Goal: Task Accomplishment & Management: Use online tool/utility

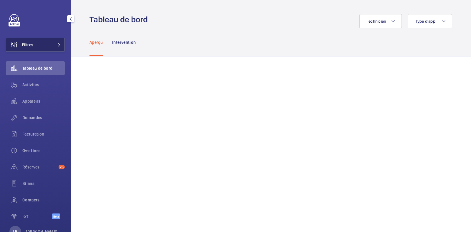
click at [39, 47] on button "Filtres" at bounding box center [35, 45] width 59 height 14
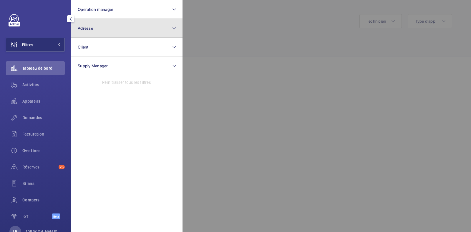
click at [125, 23] on button "Adresse" at bounding box center [127, 28] width 112 height 19
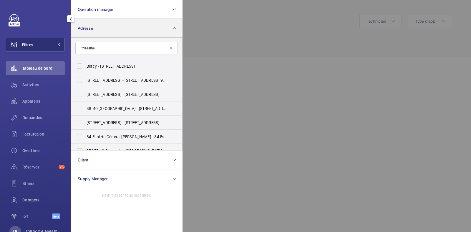
type input "trudaine"
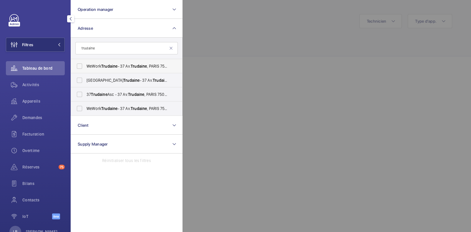
click at [82, 64] on label "WeWork Trudaine - 37 Av. Trudaine , PARIS 75009" at bounding box center [122, 66] width 102 height 14
click at [82, 64] on input "WeWork Trudaine - 37 Av. Trudaine , PARIS 75009" at bounding box center [80, 66] width 12 height 12
checkbox input "true"
click at [77, 91] on label "37 Trudaine Asc - 37 Av. Trudaine , PARIS 75009" at bounding box center [122, 94] width 102 height 14
click at [77, 91] on input "37 Trudaine Asc - 37 Av. Trudaine , PARIS 75009" at bounding box center [80, 95] width 12 height 12
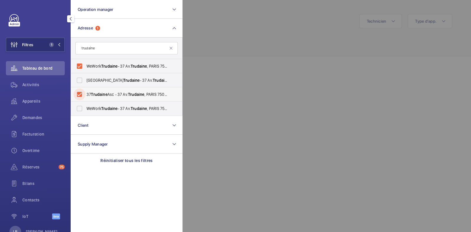
checkbox input "true"
click at [78, 79] on label "WeWork Avenue Trudaine - 37 Av. Trudaine , PARIS 75009" at bounding box center [122, 80] width 102 height 14
click at [78, 79] on input "WeWork Avenue Trudaine - 37 Av. Trudaine , PARIS 75009" at bounding box center [80, 80] width 12 height 12
checkbox input "true"
click at [81, 110] on label "WeWork Trudaine - 37 Av. Trudaine , PARIS 75009" at bounding box center [122, 109] width 102 height 14
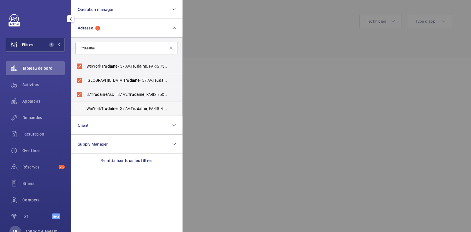
click at [81, 110] on input "WeWork Trudaine - 37 Av. Trudaine , PARIS 75009" at bounding box center [80, 109] width 12 height 12
checkbox input "true"
click at [289, 1] on div at bounding box center [418, 116] width 471 height 232
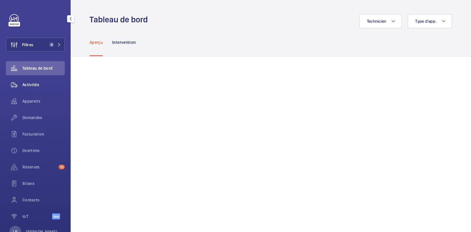
click at [16, 80] on wm-front-icon-button at bounding box center [14, 85] width 16 height 14
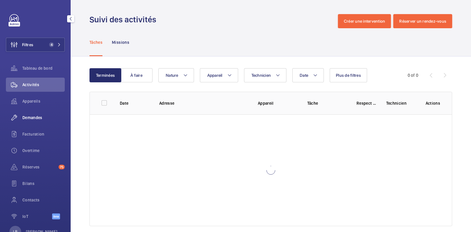
click at [38, 121] on div "Demandes" at bounding box center [35, 118] width 59 height 14
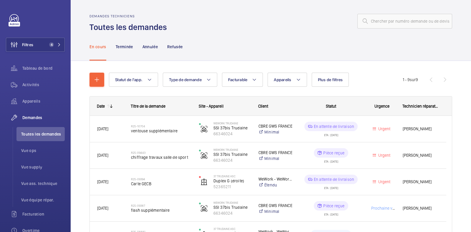
click at [403, 82] on span "1 - 9 sur 9" at bounding box center [410, 80] width 15 height 4
click at [334, 79] on span "Plus de filtres" at bounding box center [330, 79] width 25 height 5
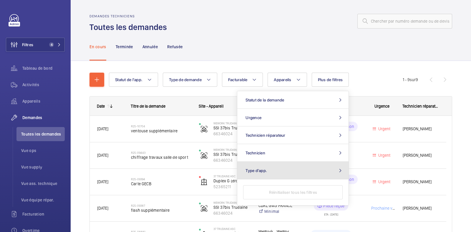
click at [311, 169] on button "Type d'app." at bounding box center [292, 171] width 111 height 18
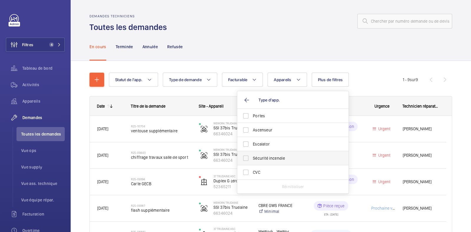
click at [273, 154] on label "Sécurité incendie" at bounding box center [288, 158] width 102 height 14
click at [252, 154] on input "Sécurité incendie" at bounding box center [246, 158] width 12 height 12
checkbox input "true"
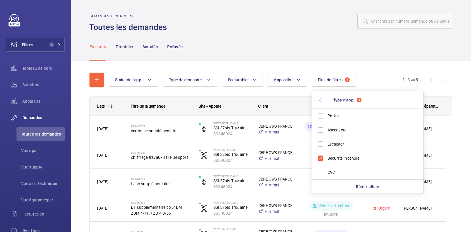
click at [282, 26] on div at bounding box center [311, 21] width 282 height 14
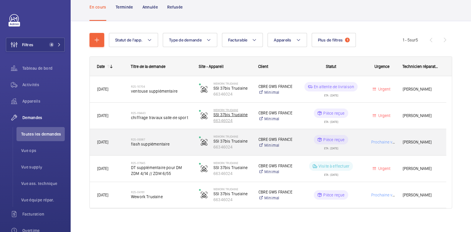
scroll to position [44, 0]
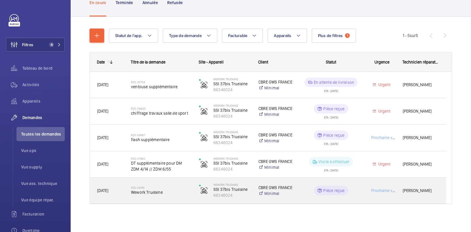
click at [355, 184] on div "Pièce reçue" at bounding box center [327, 190] width 67 height 21
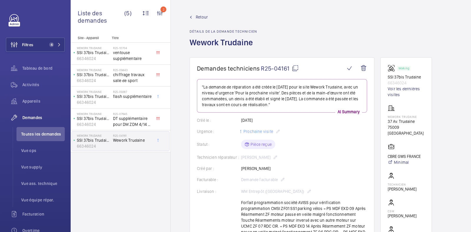
click at [199, 21] on div "Retour Détails de la demande technicien Wework Trudaine" at bounding box center [223, 35] width 67 height 43
click at [199, 19] on span "Retour" at bounding box center [202, 17] width 12 height 6
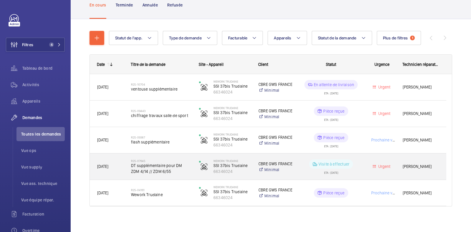
scroll to position [44, 0]
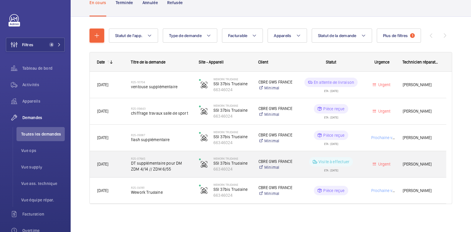
click at [362, 167] on div "Urgent" at bounding box center [378, 164] width 33 height 19
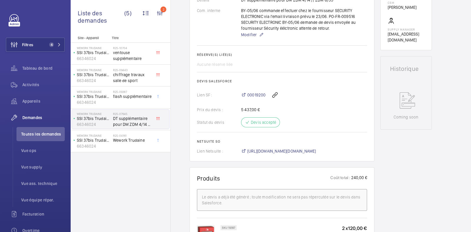
scroll to position [205, 0]
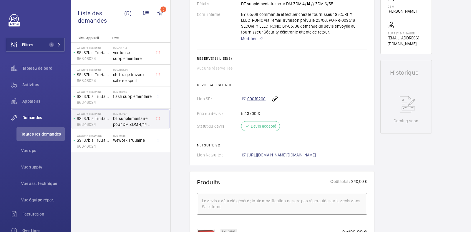
click at [255, 98] on span "00019200" at bounding box center [256, 99] width 18 height 6
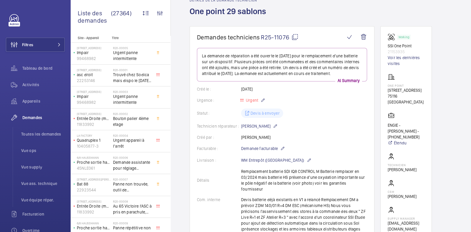
scroll to position [30, 0]
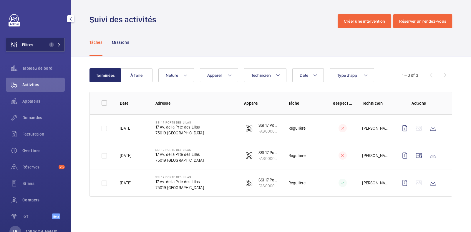
click at [40, 46] on button "Filtres 1" at bounding box center [35, 45] width 59 height 14
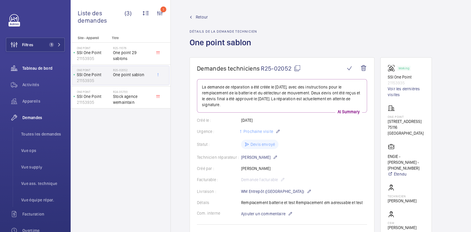
scroll to position [227, 0]
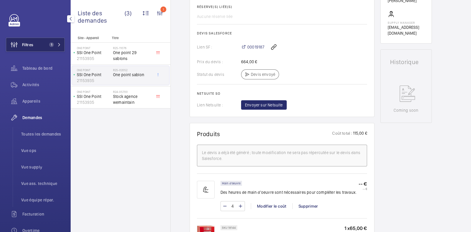
click at [52, 46] on span "1" at bounding box center [51, 44] width 5 height 5
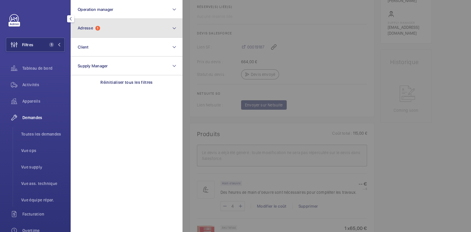
click at [100, 21] on button "Adresse 1" at bounding box center [127, 28] width 112 height 19
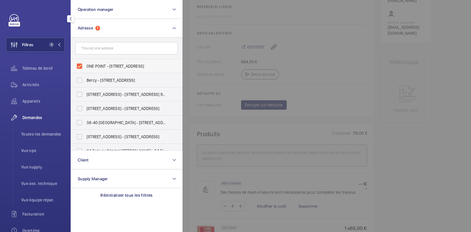
click at [76, 65] on label "ONE POINT - [STREET_ADDRESS]" at bounding box center [122, 66] width 102 height 14
click at [76, 65] on input "ONE POINT - [STREET_ADDRESS]" at bounding box center [80, 66] width 12 height 12
checkbox input "false"
click at [44, 142] on ul "Toutes les demandes Vue ops Vue supply Vue ass. technique Vue équipe répar." at bounding box center [39, 167] width 52 height 80
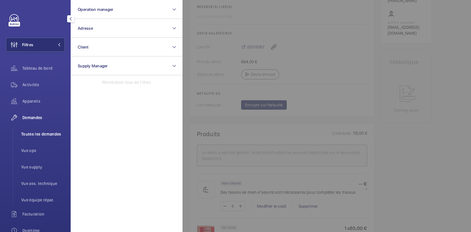
click at [50, 135] on span "Toutes les demandes" at bounding box center [43, 134] width 44 height 6
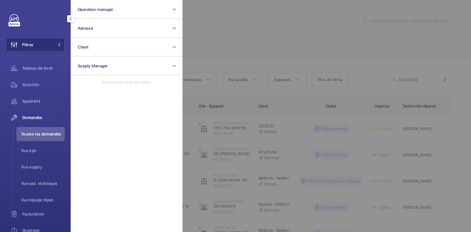
click at [256, 45] on div at bounding box center [418, 116] width 471 height 232
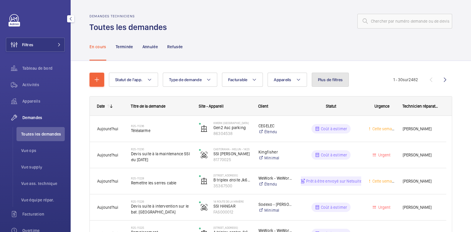
click at [333, 80] on span "Plus de filtres" at bounding box center [330, 79] width 25 height 5
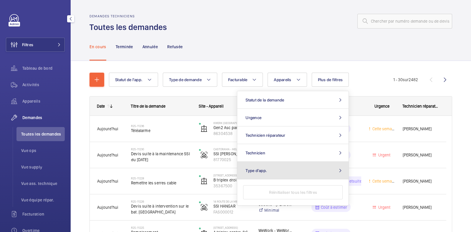
click at [275, 172] on button "Type d'app." at bounding box center [292, 171] width 111 height 18
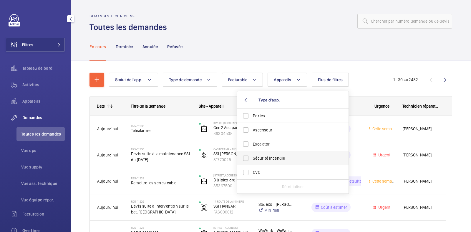
click at [282, 160] on span "Sécurité incendie" at bounding box center [293, 158] width 81 height 6
click at [252, 160] on input "Sécurité incendie" at bounding box center [246, 158] width 12 height 12
checkbox input "true"
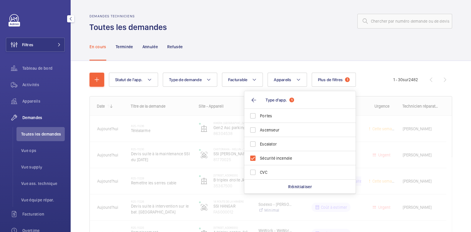
click at [328, 33] on div "En cours Terminée Annulée Refusée" at bounding box center [270, 47] width 363 height 28
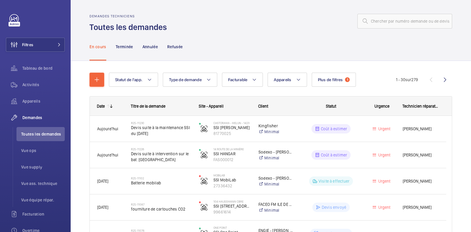
click at [301, 34] on div "En cours Terminée Annulée Refusée" at bounding box center [270, 47] width 363 height 28
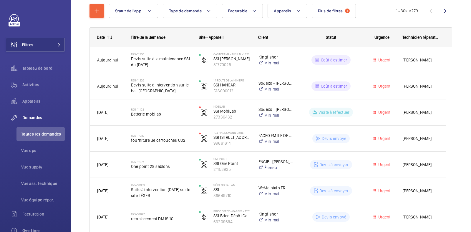
scroll to position [72, 0]
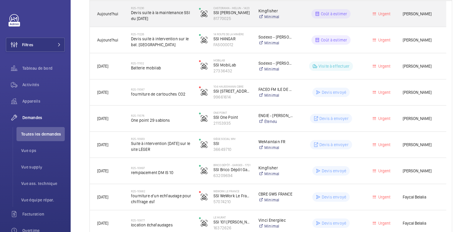
scroll to position [130, 0]
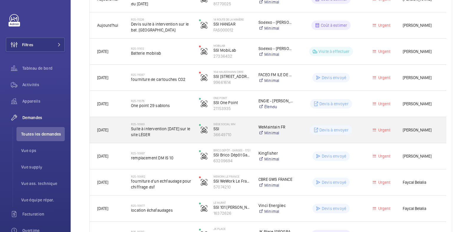
click at [356, 125] on div "Devis à envoyer" at bounding box center [327, 130] width 67 height 21
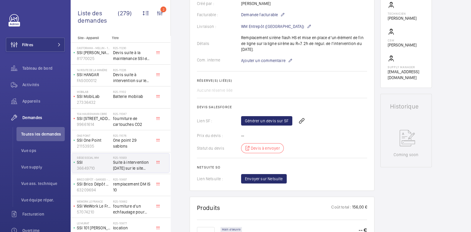
scroll to position [169, 0]
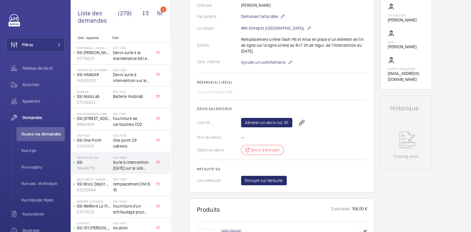
drag, startPoint x: 242, startPoint y: 40, endPoint x: 329, endPoint y: 49, distance: 87.0
click at [329, 49] on div "Détails Remplacement sirène flash HS et mise en place d’un élément de fin de li…" at bounding box center [282, 46] width 170 height 18
copy p "Remplacement sirène flash HS et mise en place d’un élément de fin de ligne sur …"
click at [271, 123] on link "Générer un devis sur SF" at bounding box center [266, 122] width 51 height 9
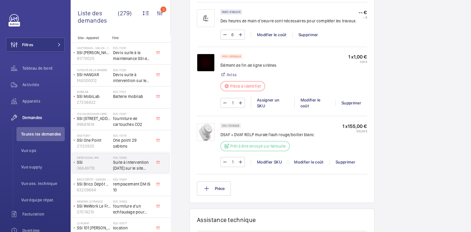
scroll to position [390, 0]
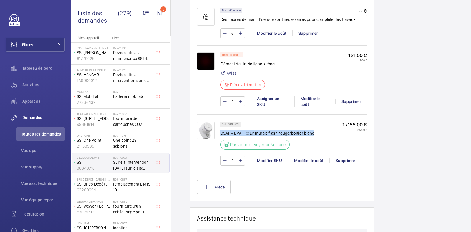
drag, startPoint x: 314, startPoint y: 130, endPoint x: 221, endPoint y: 132, distance: 93.3
click at [221, 132] on div "SKU 1008928 DSAF + DVAF ROLP murale flash rouge/boitier blanc Prêt à être envoy…" at bounding box center [293, 137] width 147 height 31
copy p "DSAF + DVAF ROLP murale flash rouge/boitier blanc"
click at [208, 129] on img at bounding box center [206, 131] width 18 height 18
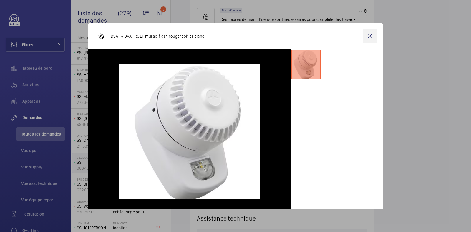
click at [363, 34] on wm-front-icon-button at bounding box center [370, 36] width 14 height 14
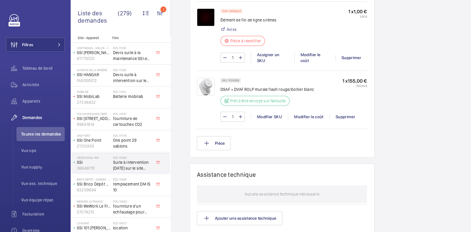
scroll to position [435, 0]
drag, startPoint x: 221, startPoint y: 87, endPoint x: 253, endPoint y: 83, distance: 32.6
click at [253, 83] on div "SKU 1008928 DSAF + DVAF ROLP murale flash rouge/boitier blanc Prêt à être envoy…" at bounding box center [267, 93] width 94 height 31
copy p "DSAF + DVAF ROLP"
click at [270, 74] on div "SKU 1008928 DSAF + DVAF ROLP murale flash rouge/boitier blanc Prêt à être envoy…" at bounding box center [282, 98] width 170 height 57
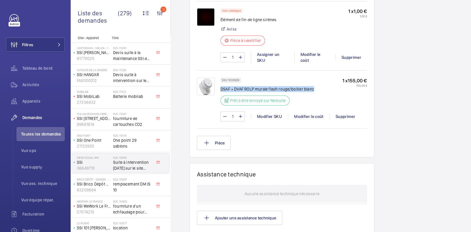
drag, startPoint x: 221, startPoint y: 87, endPoint x: 315, endPoint y: 86, distance: 94.2
click at [315, 86] on div "SKU 1008928 DSAF + DVAF ROLP murale flash rouge/boitier blanc Prêt à être envoy…" at bounding box center [293, 93] width 147 height 31
drag, startPoint x: 315, startPoint y: 86, endPoint x: 318, endPoint y: 85, distance: 3.0
click at [318, 85] on div "SKU 1008928 DSAF + DVAF ROLP murale flash rouge/boitier blanc Prêt à être envoy…" at bounding box center [293, 93] width 147 height 31
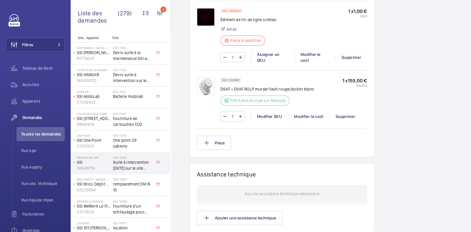
click at [318, 85] on div "SKU 1008928 DSAF + DVAF ROLP murale flash rouge/boitier blanc Prêt à être envoy…" at bounding box center [293, 93] width 147 height 31
drag, startPoint x: 311, startPoint y: 86, endPoint x: 302, endPoint y: 89, distance: 9.4
click at [302, 89] on p "DSAF + DVAF ROLP murale flash rouge/boitier blanc" at bounding box center [267, 89] width 94 height 6
click at [320, 89] on div "SKU 1008928 DSAF + DVAF ROLP murale flash rouge/boitier blanc Prêt à être envoy…" at bounding box center [293, 93] width 147 height 31
drag, startPoint x: 317, startPoint y: 87, endPoint x: 221, endPoint y: 86, distance: 96.6
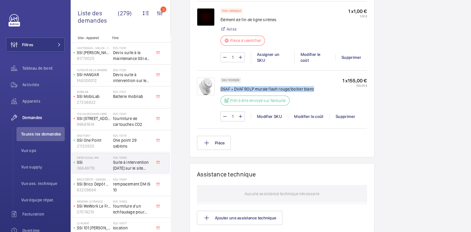
click at [221, 86] on div "SKU 1008928 DSAF + DVAF ROLP murale flash rouge/boitier blanc Prêt à être envoy…" at bounding box center [293, 93] width 147 height 31
copy p "DSAF + DVAF ROLP murale flash rouge/boitier blanc"
click at [221, 86] on p "DSAF + DVAF ROLP murale flash rouge/boitier blanc" at bounding box center [267, 89] width 94 height 6
